Goal: Navigation & Orientation: Find specific page/section

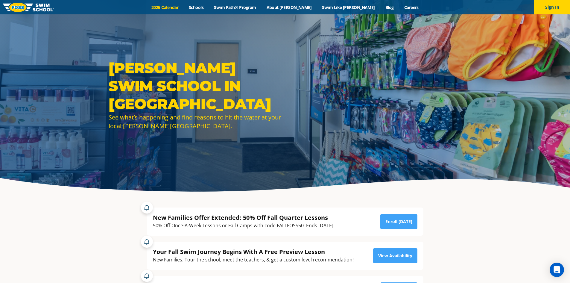
click at [184, 8] on link "2025 Calendar" at bounding box center [164, 7] width 37 height 6
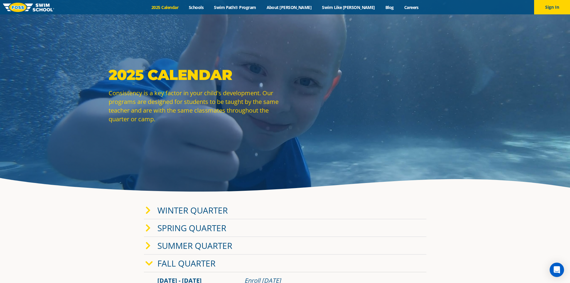
click at [178, 267] on link "Fall Quarter" at bounding box center [186, 262] width 58 height 11
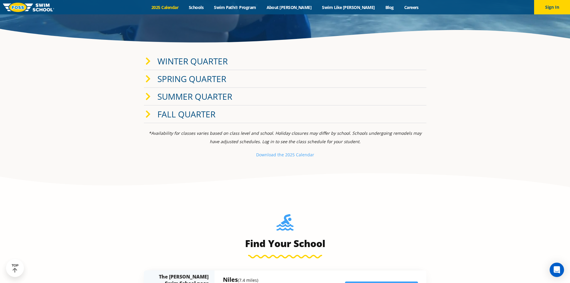
scroll to position [150, 0]
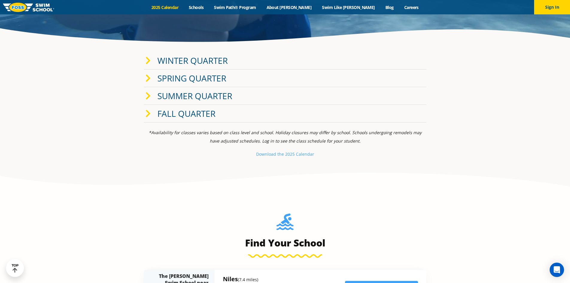
click at [180, 116] on link "Fall Quarter" at bounding box center [186, 113] width 58 height 11
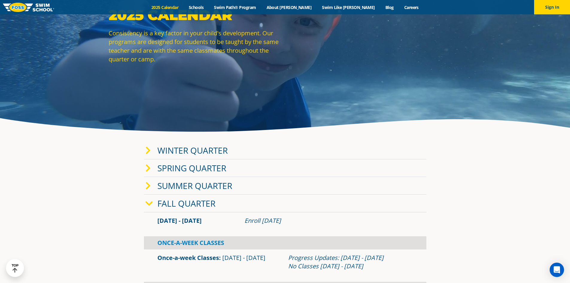
scroll to position [0, 0]
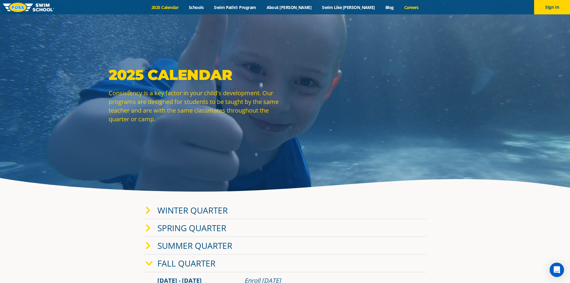
click at [399, 7] on link "Careers" at bounding box center [411, 7] width 25 height 6
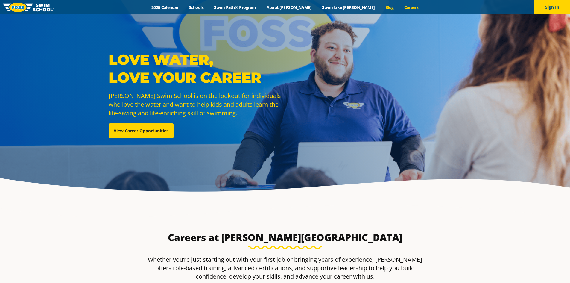
click at [380, 6] on link "Blog" at bounding box center [389, 7] width 19 height 6
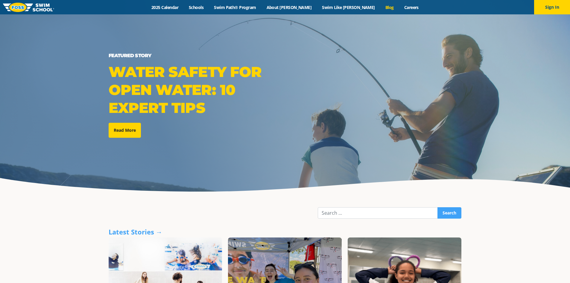
click at [327, 8] on link "Swim Like [PERSON_NAME]" at bounding box center [348, 7] width 63 height 6
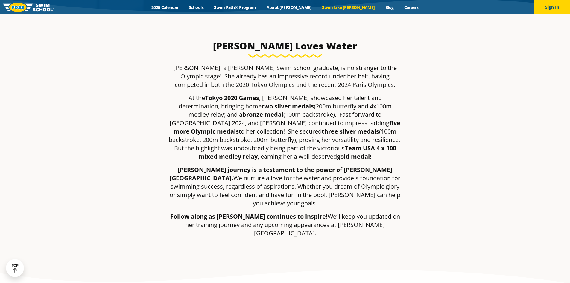
click at [301, 4] on div "Menu 2025 Calendar Schools Swim Path® Program About FOSS Swim Like Regan Blog C…" at bounding box center [285, 7] width 570 height 14
click at [300, 9] on link "About [PERSON_NAME]" at bounding box center [289, 7] width 56 height 6
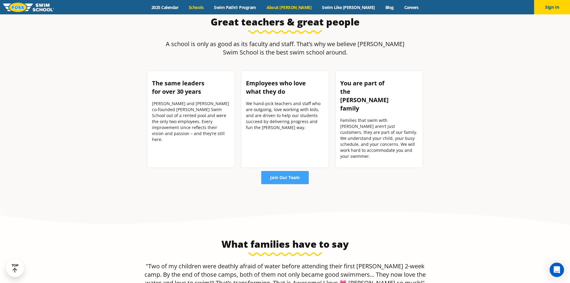
scroll to position [897, 0]
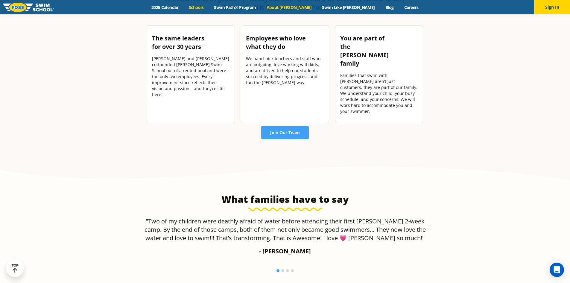
click at [209, 9] on link "Schools" at bounding box center [196, 7] width 25 height 6
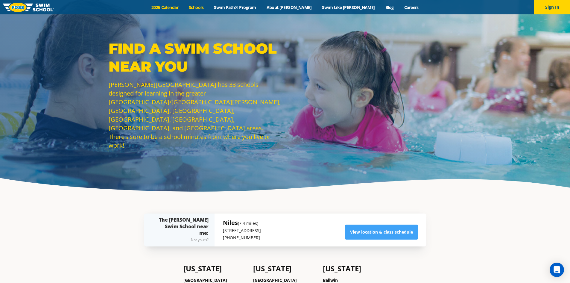
click at [184, 8] on link "2025 Calendar" at bounding box center [164, 7] width 37 height 6
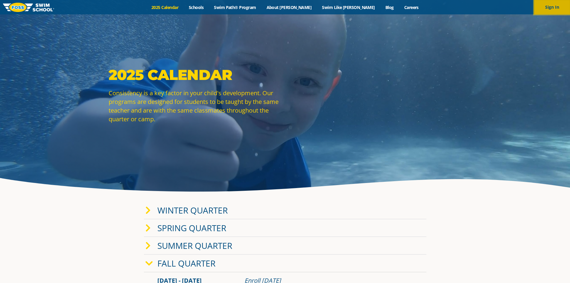
click at [549, 6] on button "Sign In" at bounding box center [552, 7] width 36 height 14
